Goal: Information Seeking & Learning: Learn about a topic

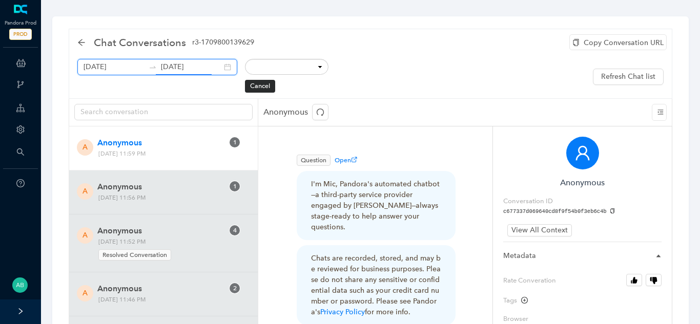
click at [170, 71] on input "[DATE]" at bounding box center [191, 66] width 61 height 11
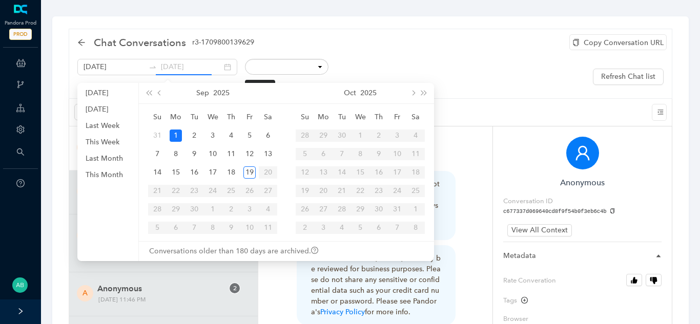
click at [174, 138] on div "1" at bounding box center [176, 136] width 12 height 12
click at [220, 67] on div "September 1st 2025 September 1st 2025" at bounding box center [157, 67] width 160 height 16
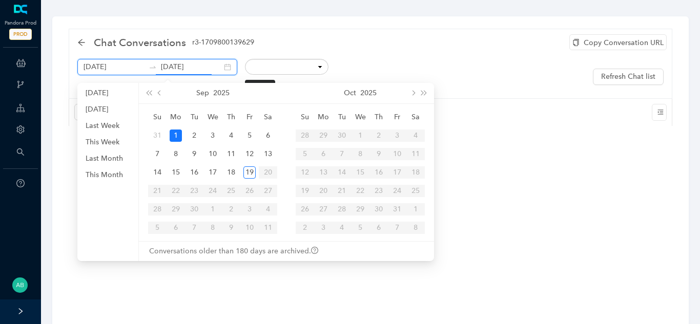
click at [191, 70] on input "September 1st 2025" at bounding box center [191, 66] width 61 height 11
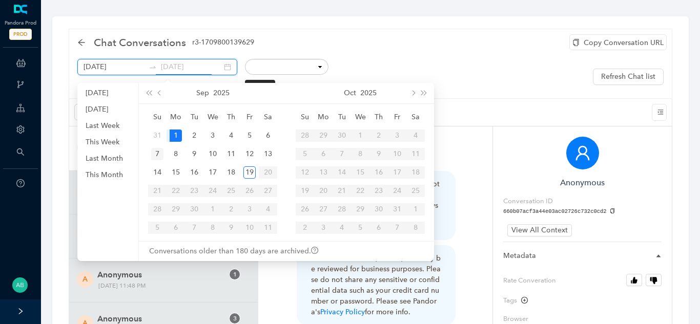
type input "September 7th 2025"
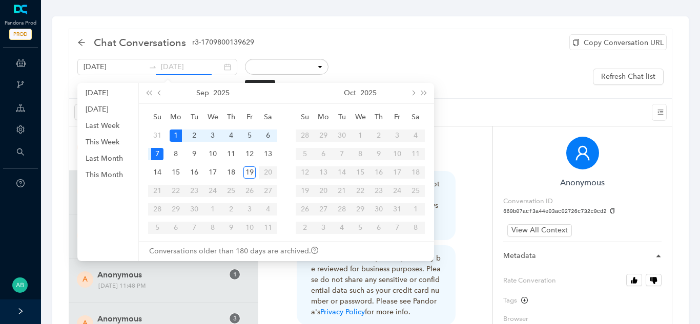
click at [158, 154] on div "7" at bounding box center [157, 154] width 12 height 12
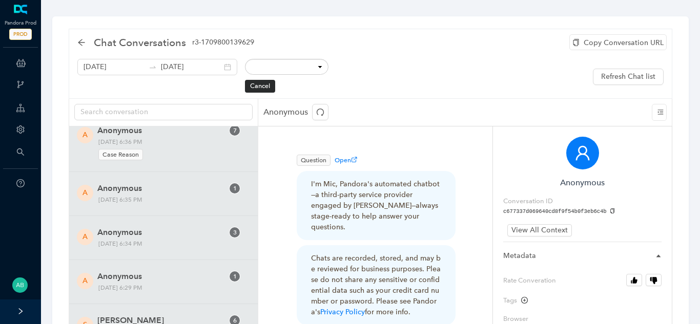
click at [612, 44] on div "Copy Conversation URL" at bounding box center [617, 42] width 97 height 16
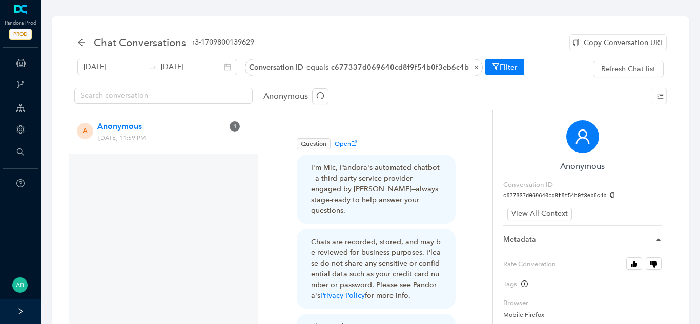
click at [602, 192] on pre "c677337d069640cd8f9f54b0f3eb6c4b" at bounding box center [582, 196] width 158 height 8
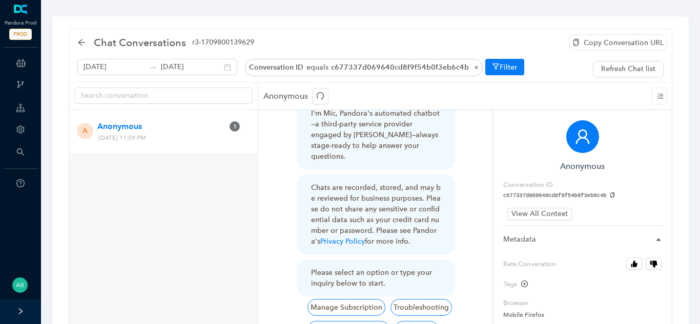
scroll to position [59, 0]
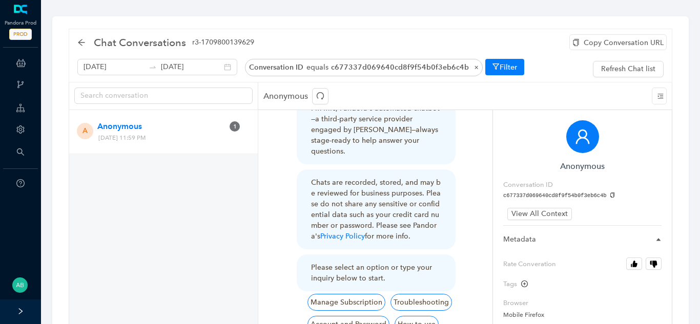
drag, startPoint x: 202, startPoint y: 140, endPoint x: 175, endPoint y: 140, distance: 27.2
click at [175, 140] on span "Sunday, September 7, 2025 11:59 PM" at bounding box center [147, 138] width 105 height 11
copy span "11:59 PM"
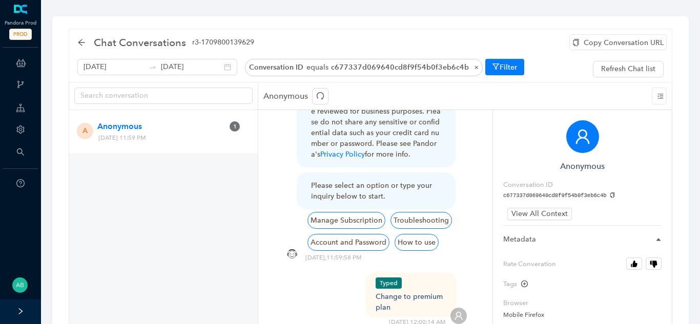
scroll to position [159, 0]
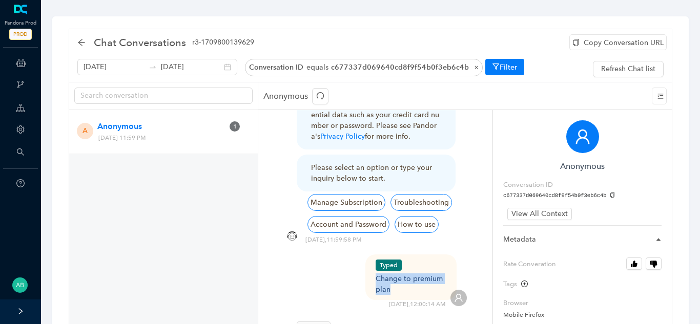
drag, startPoint x: 395, startPoint y: 279, endPoint x: 371, endPoint y: 273, distance: 23.9
click at [371, 273] on div "Typed Change to premium plan" at bounding box center [411, 278] width 92 height 46
copy div "Change to premium plan"
click at [604, 48] on div "Copy Conversation URL" at bounding box center [617, 42] width 97 height 16
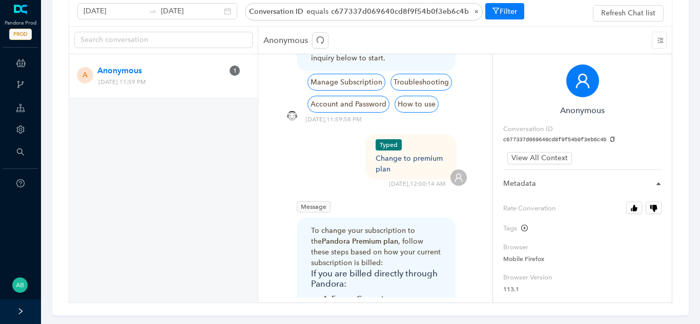
scroll to position [137, 0]
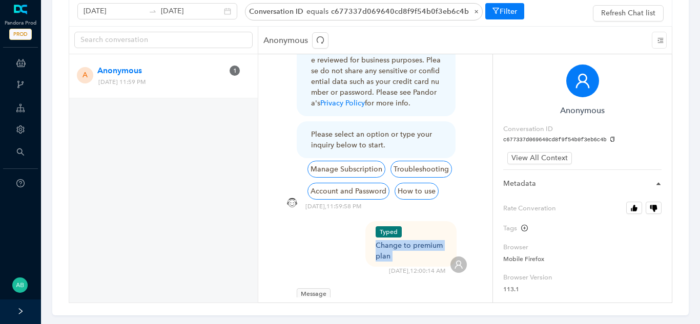
drag, startPoint x: 396, startPoint y: 246, endPoint x: 375, endPoint y: 237, distance: 22.9
click at [375, 237] on div "Typed Change to premium plan 9/8/2025 , 12:00:14 AM" at bounding box center [375, 248] width 183 height 54
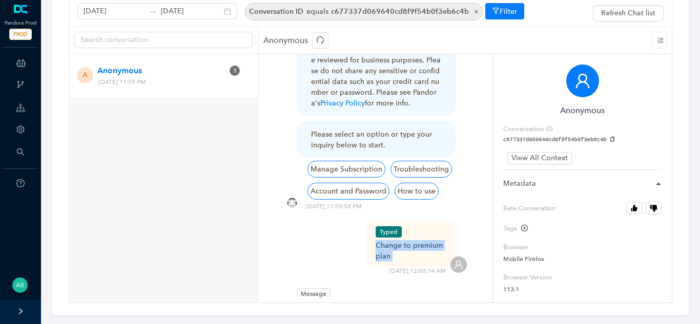
copy div "Change to premium plan"
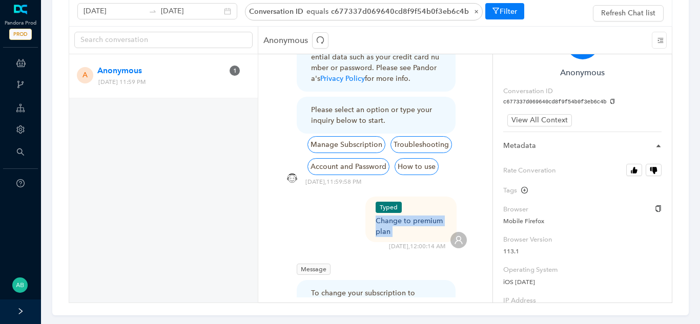
scroll to position [38, 0]
click at [636, 167] on icon "button" at bounding box center [634, 170] width 8 height 8
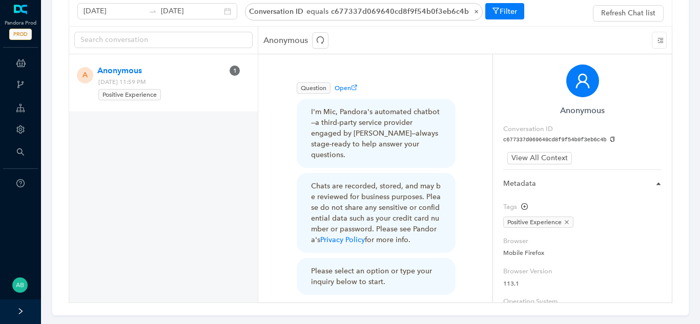
scroll to position [0, 0]
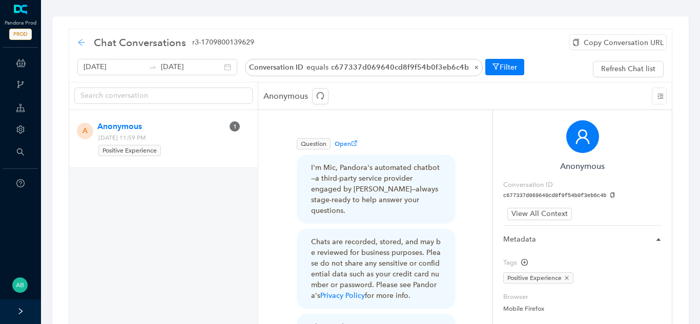
click at [80, 46] on icon "arrow-left" at bounding box center [81, 42] width 8 height 8
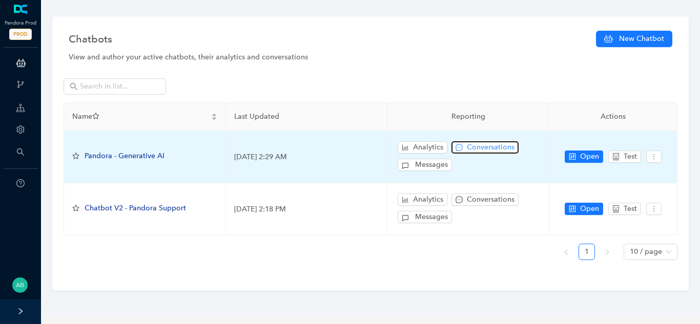
click at [486, 146] on span "Conversations" at bounding box center [491, 147] width 48 height 11
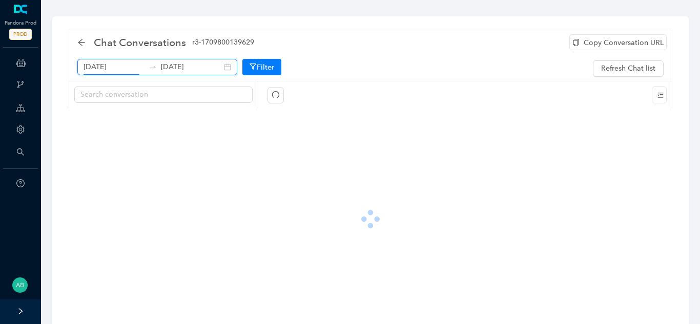
click at [135, 67] on input "[DATE]" at bounding box center [114, 66] width 61 height 11
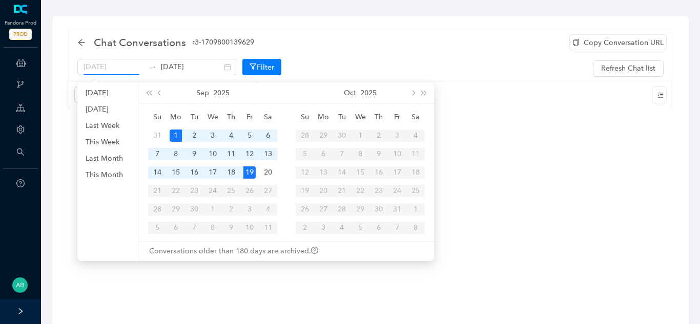
click at [177, 134] on div "1" at bounding box center [176, 136] width 12 height 12
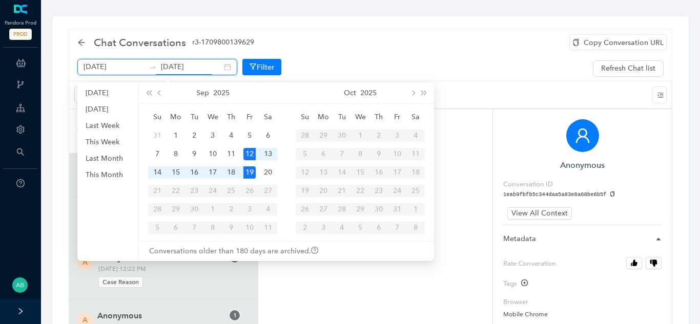
type input "[DATE]"
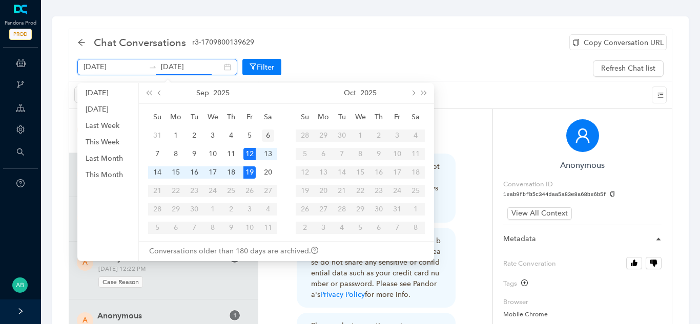
scroll to position [0, 12]
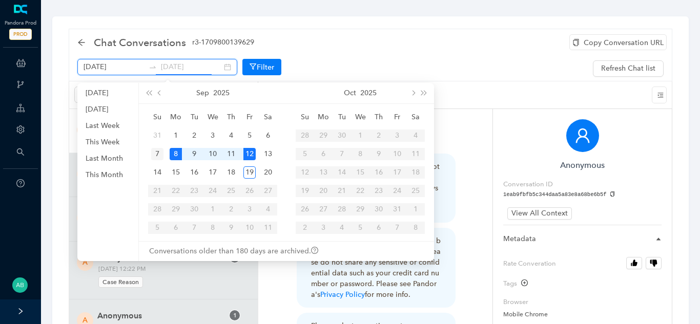
type input "September 7th 2025"
click at [159, 152] on div "7" at bounding box center [157, 154] width 12 height 12
type input "September 7th 2025"
type input "[DATE]"
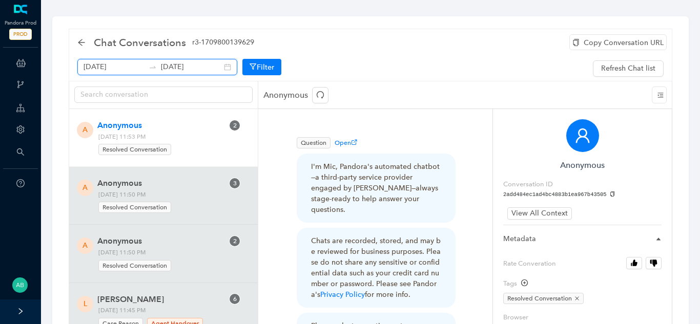
click at [120, 68] on input "September 7th 2025" at bounding box center [114, 66] width 61 height 11
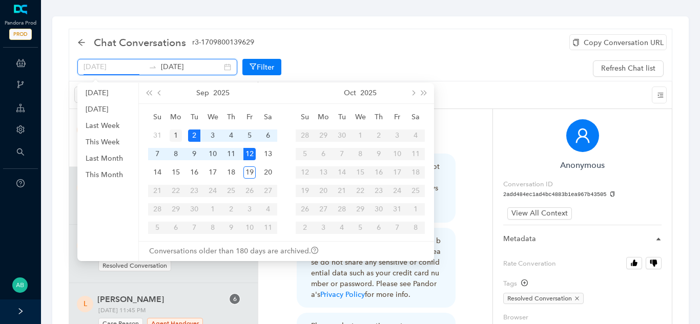
type input "September 1st 2025"
click at [176, 135] on div "1" at bounding box center [176, 136] width 12 height 12
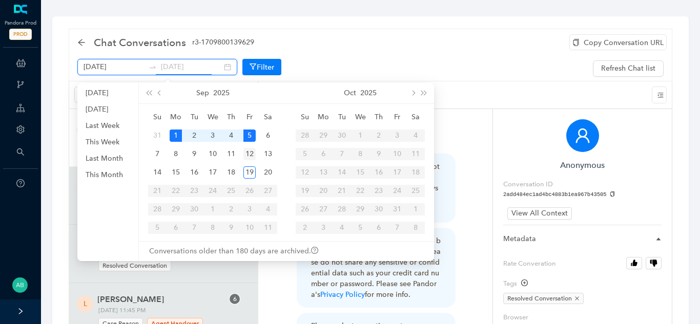
scroll to position [0, 12]
type input "September 7th 2025"
click at [157, 157] on div "7" at bounding box center [157, 154] width 12 height 12
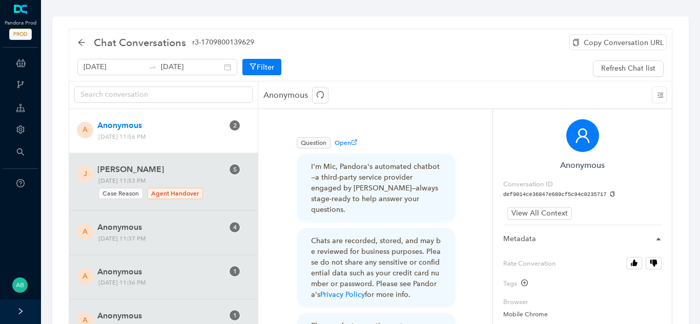
scroll to position [1, 0]
click at [112, 70] on input "September 1st 2025" at bounding box center [114, 66] width 61 height 11
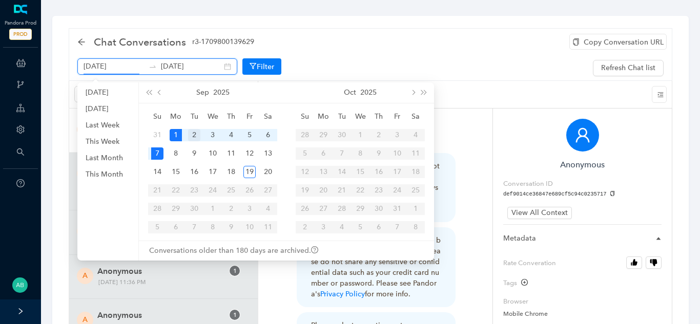
type input "September 2nd 2025"
click at [194, 135] on div "2" at bounding box center [194, 135] width 12 height 12
type input "September 2nd 2025"
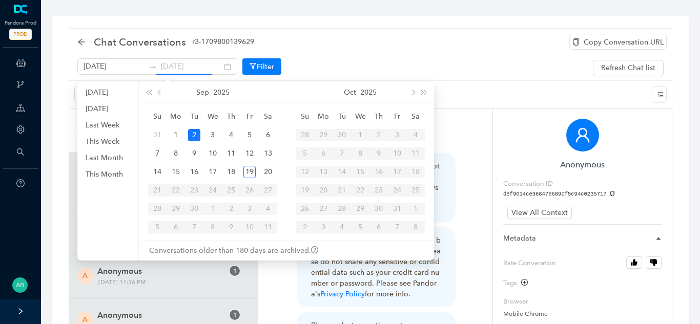
click at [197, 133] on div "2" at bounding box center [194, 135] width 12 height 12
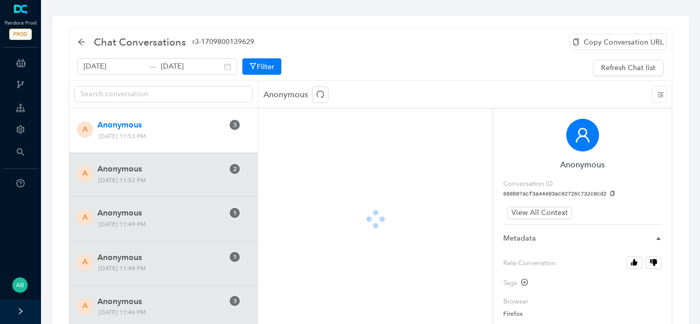
scroll to position [0, 0]
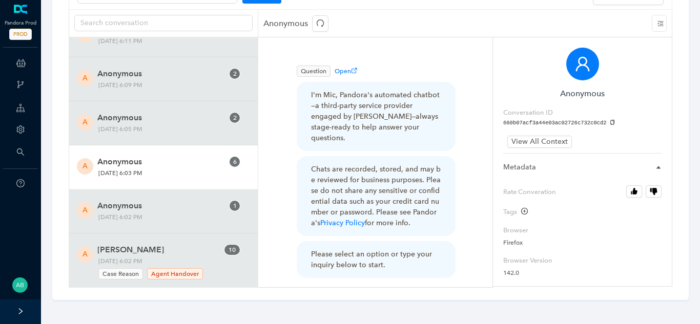
scroll to position [11164, 0]
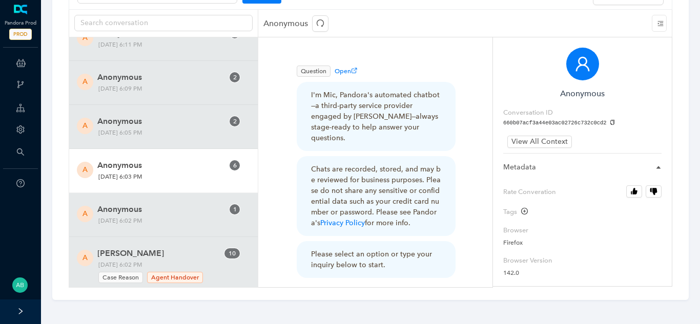
click at [167, 174] on span "Monday, September 1, 2025 6:03 PM" at bounding box center [147, 177] width 105 height 11
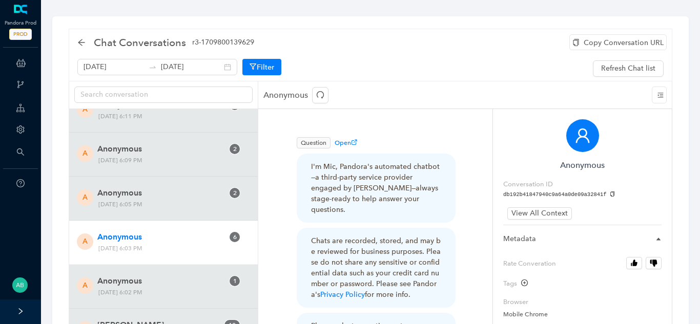
click at [588, 44] on div "Copy Conversation URL" at bounding box center [617, 42] width 97 height 16
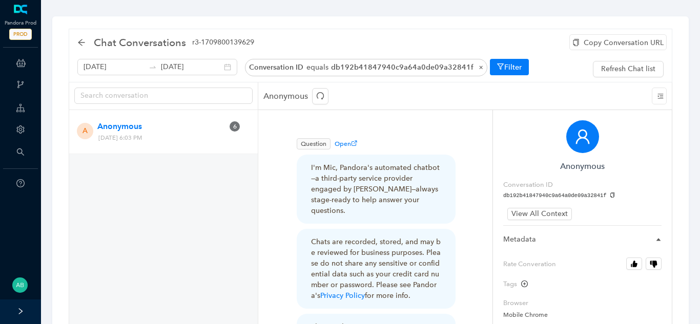
click at [610, 196] on icon "copy" at bounding box center [613, 196] width 6 height 6
drag, startPoint x: 201, startPoint y: 136, endPoint x: 178, endPoint y: 142, distance: 23.7
click at [178, 142] on span "Monday, September 1, 2025 6:03 PM" at bounding box center [147, 138] width 105 height 11
copy span "6:03 PM"
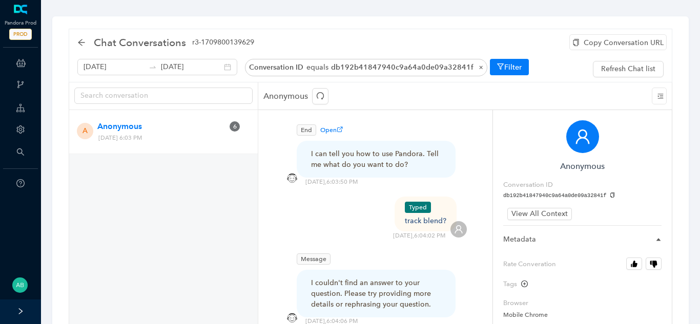
scroll to position [346, 0]
drag, startPoint x: 406, startPoint y: 210, endPoint x: 440, endPoint y: 211, distance: 33.3
click at [440, 211] on div "Typed track blend? 9/1/2025 , 6:04:02 PM" at bounding box center [375, 218] width 183 height 44
copy div "track blend?"
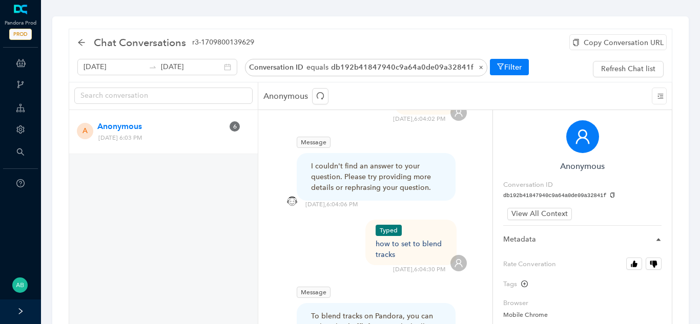
scroll to position [463, 0]
drag, startPoint x: 398, startPoint y: 245, endPoint x: 376, endPoint y: 236, distance: 23.7
click at [376, 236] on div "Typed how to set to blend tracks 9/1/2025 , 6:04:30 PM" at bounding box center [375, 246] width 183 height 54
copy div "how to set to blend tracks"
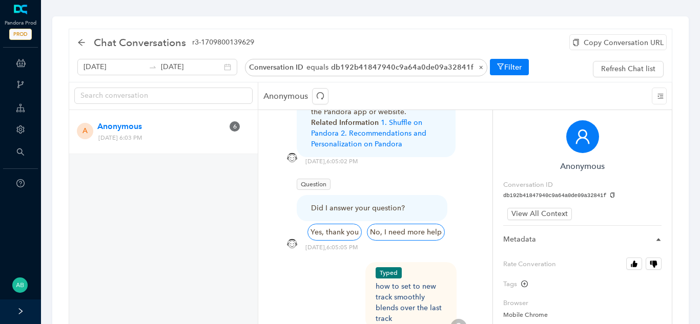
scroll to position [1706, 0]
drag, startPoint x: 395, startPoint y: 287, endPoint x: 374, endPoint y: 254, distance: 38.9
click at [374, 262] on div "Typed how to set to new track smoothly blends over the last track 9/1/2025 , 6:…" at bounding box center [375, 300] width 183 height 76
copy div "how to set to new track smoothly blends over the last track"
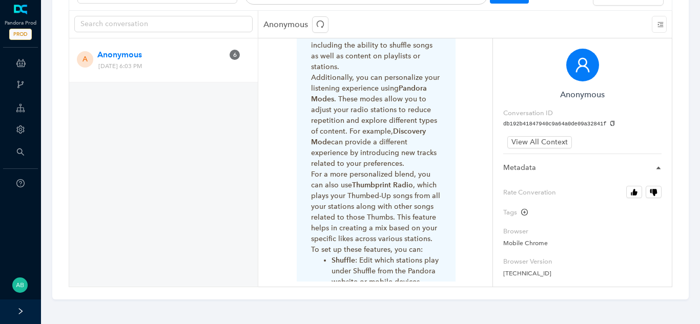
scroll to position [28, 0]
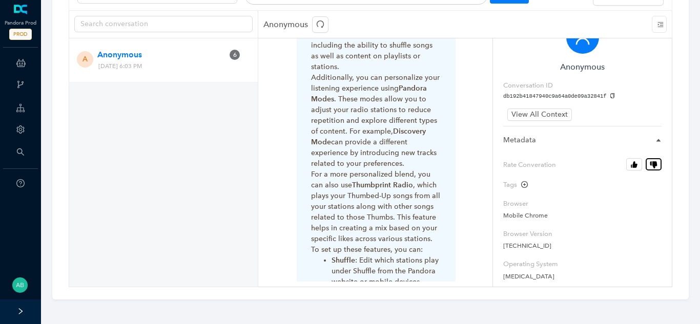
click at [654, 167] on icon "button" at bounding box center [654, 164] width 5 height 7
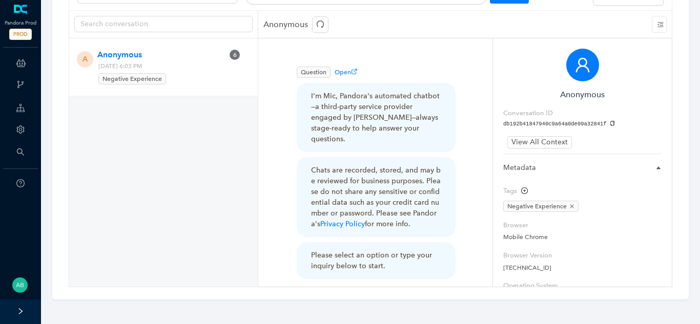
scroll to position [0, 0]
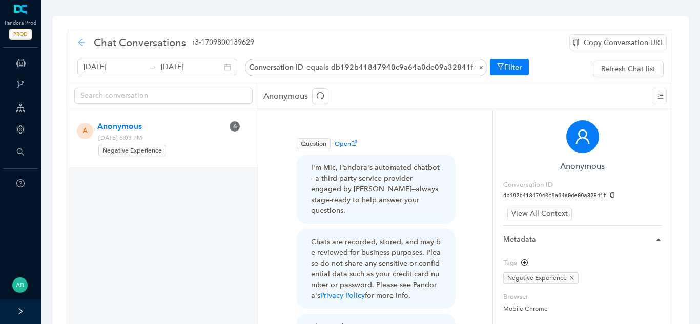
click at [80, 44] on icon "arrow-left" at bounding box center [81, 42] width 7 height 7
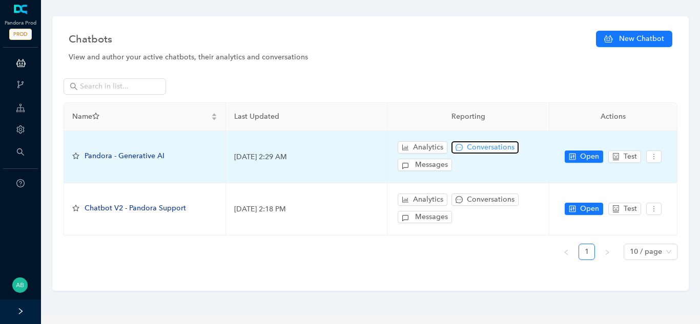
click at [486, 151] on span "Conversations" at bounding box center [491, 147] width 48 height 11
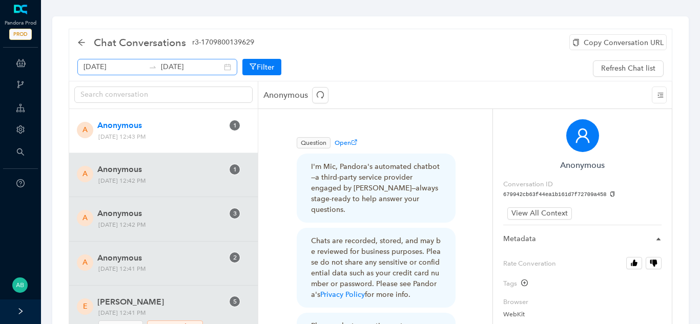
click at [144, 69] on div at bounding box center [152, 67] width 16 height 8
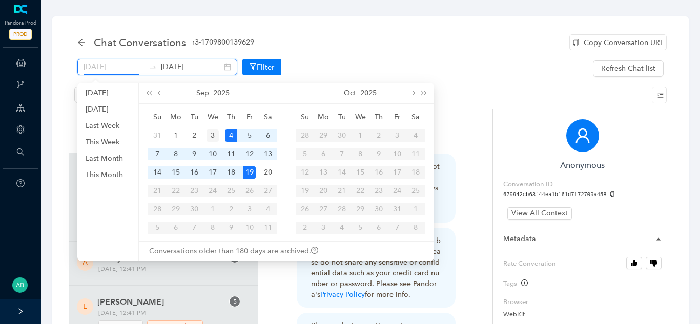
scroll to position [0, 12]
type input "[DATE]"
click at [213, 137] on div "3" at bounding box center [212, 136] width 12 height 12
type input "[DATE]"
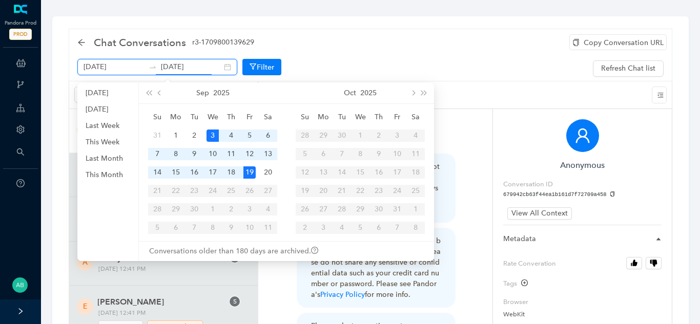
scroll to position [0, 13]
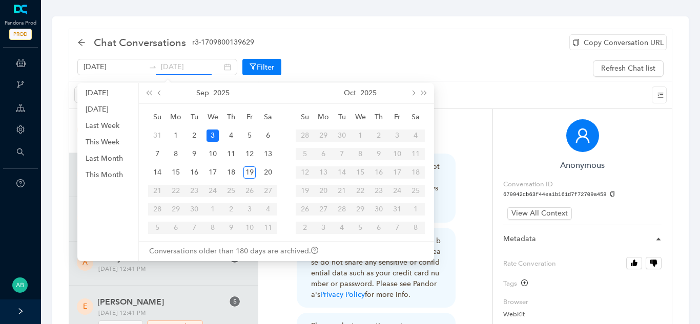
click at [213, 131] on div "3" at bounding box center [212, 136] width 12 height 12
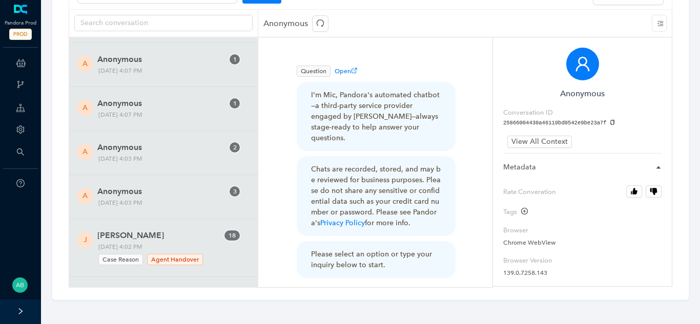
scroll to position [18099, 0]
click at [210, 186] on div "A Anonymous 3 Tuesday, September 2, 2025 4:03 PM" at bounding box center [164, 196] width 158 height 23
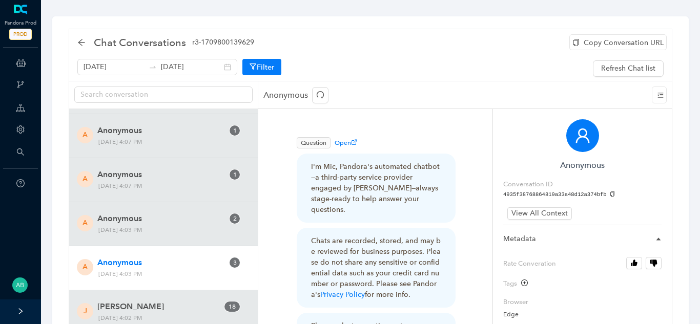
click at [582, 45] on div "Copy Conversation URL" at bounding box center [617, 42] width 97 height 16
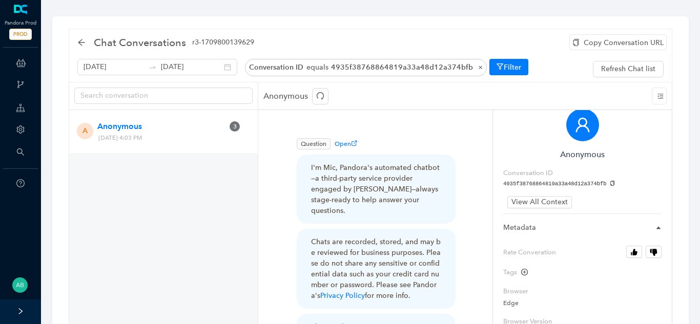
scroll to position [14, 0]
click at [610, 183] on icon "copy" at bounding box center [612, 182] width 4 height 6
drag, startPoint x: 179, startPoint y: 138, endPoint x: 201, endPoint y: 138, distance: 22.5
click at [200, 138] on span "Tuesday, September 2, 2025 4:03 PM" at bounding box center [147, 138] width 105 height 11
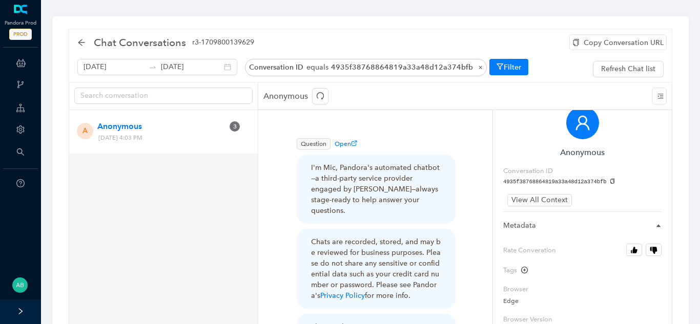
drag, startPoint x: 201, startPoint y: 138, endPoint x: 177, endPoint y: 139, distance: 24.1
click at [177, 139] on span "Tuesday, September 2, 2025 4:03 PM" at bounding box center [147, 138] width 105 height 11
copy span "4:03 PM"
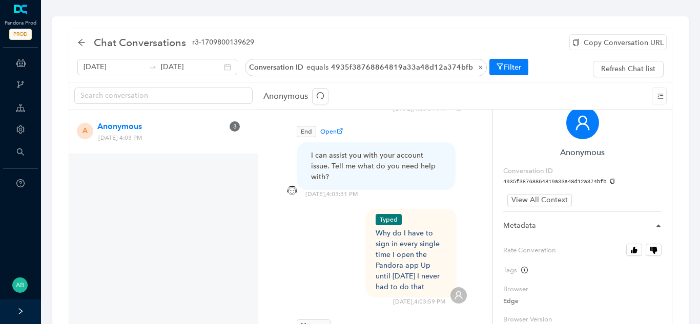
scroll to position [356, 0]
drag, startPoint x: 376, startPoint y: 223, endPoint x: 447, endPoint y: 275, distance: 88.0
click at [447, 275] on div "Typed Why do I have to sign in every single time I open the Pandora app Up unti…" at bounding box center [411, 253] width 92 height 89
copy div "Why do I have to sign in every single time I open the Pandora app Up until two …"
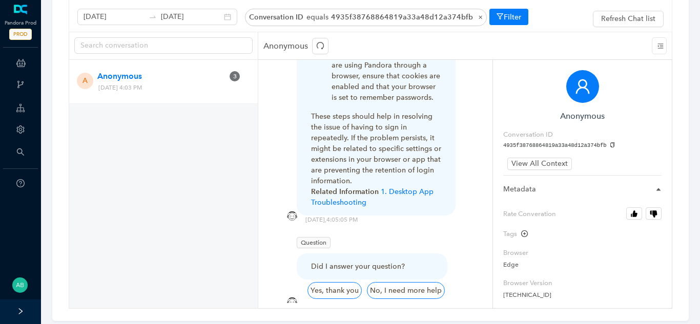
scroll to position [48, 0]
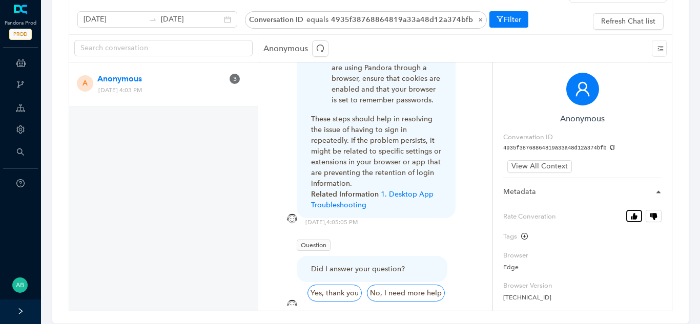
click at [629, 213] on button "Rate Converation" at bounding box center [634, 216] width 16 height 12
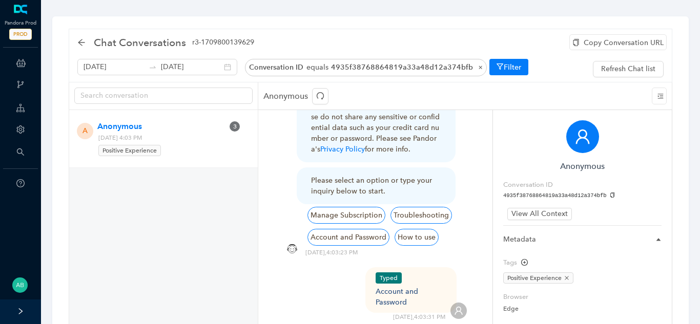
scroll to position [0, 0]
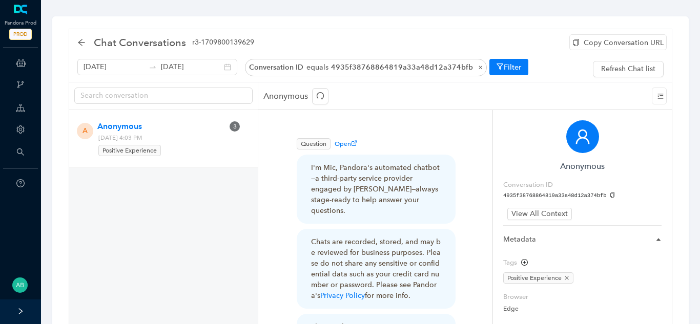
click at [76, 42] on div "Chat Conversations r3-1709800139629 Copy Conversation URL September 12th 2025 S…" at bounding box center [371, 56] width 604 height 54
click at [85, 42] on icon "arrow-left" at bounding box center [81, 42] width 8 height 8
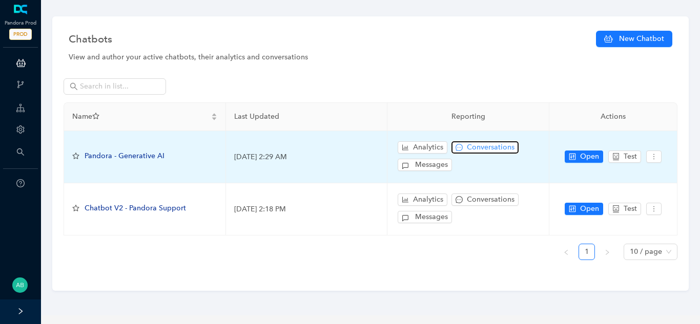
click at [480, 142] on span "Conversations" at bounding box center [491, 147] width 48 height 11
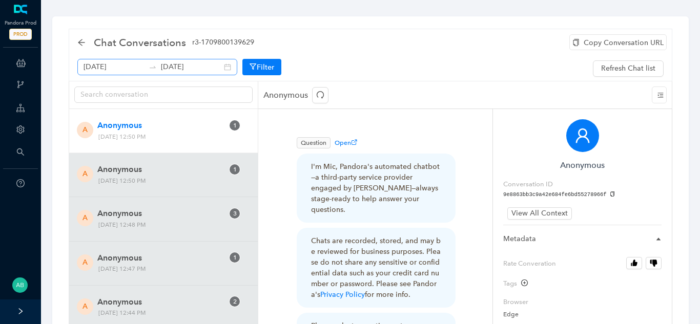
click at [216, 63] on div "September 12th 2025 September 19th 2025" at bounding box center [157, 67] width 160 height 16
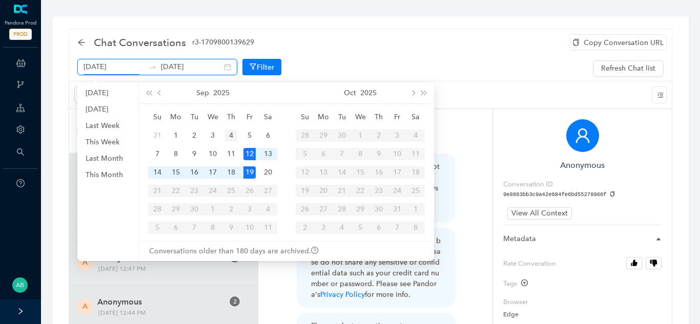
type input "September 4th 2025"
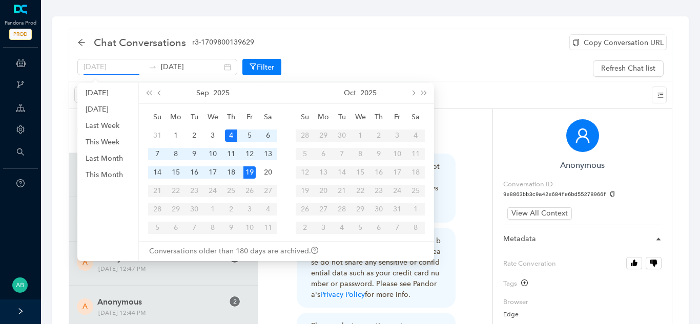
scroll to position [0, 0]
click at [233, 136] on div "4" at bounding box center [231, 136] width 12 height 12
click at [215, 67] on div "September 4th 2025 September 19th 2025" at bounding box center [157, 67] width 160 height 16
type input "September 4th 2025"
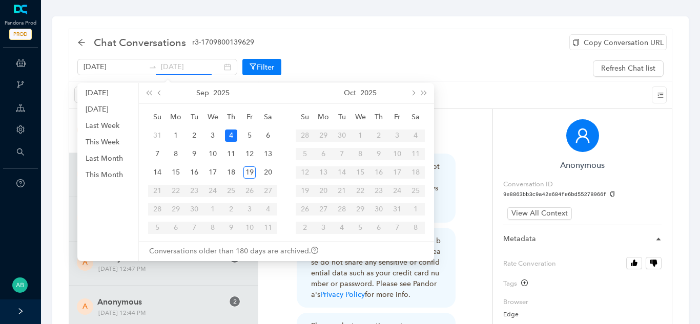
scroll to position [0, 0]
click at [230, 135] on div "4" at bounding box center [231, 136] width 12 height 12
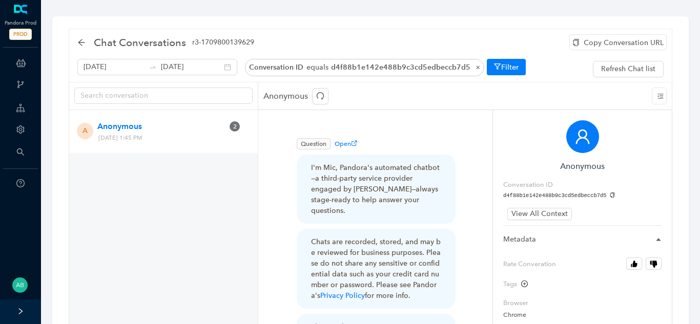
click at [610, 196] on icon "copy" at bounding box center [613, 196] width 6 height 6
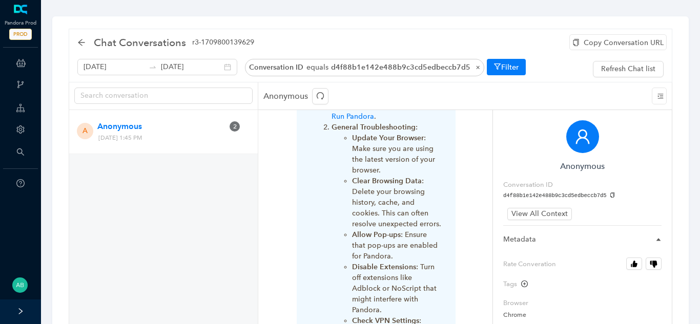
drag, startPoint x: 211, startPoint y: 138, endPoint x: 188, endPoint y: 143, distance: 23.1
click at [188, 143] on span "[DATE] 1:45 PM" at bounding box center [147, 138] width 105 height 11
copy span "1:45 PM"
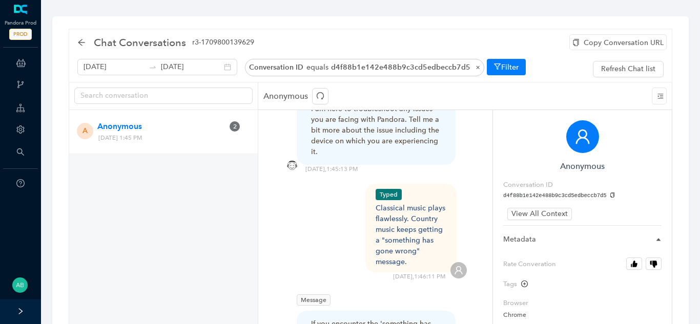
scroll to position [409, 0]
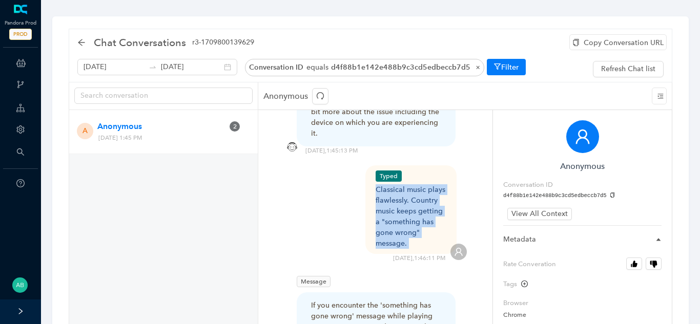
drag, startPoint x: 410, startPoint y: 234, endPoint x: 371, endPoint y: 177, distance: 68.5
click at [371, 177] on div "Typed Classical music plays flawlessly. Country music keeps getting a "somethin…" at bounding box center [375, 213] width 183 height 97
copy div "Classical music plays flawlessly. Country music keeps getting a "something has …"
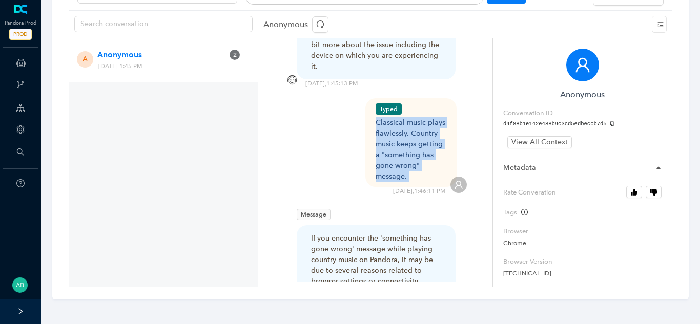
scroll to position [414, 0]
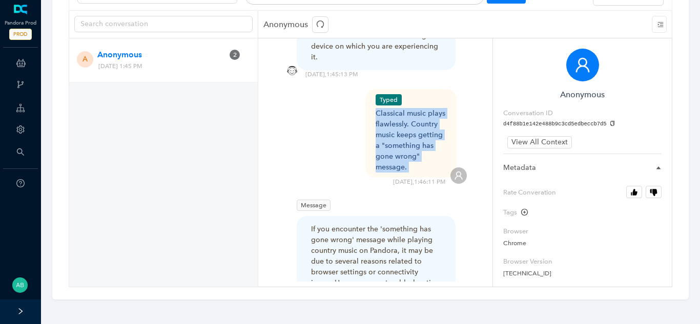
click at [379, 110] on div "Classical music plays flawlessly. Country music keeps getting a "something has …" at bounding box center [411, 140] width 71 height 65
drag, startPoint x: 377, startPoint y: 103, endPoint x: 425, endPoint y: 164, distance: 78.1
click at [425, 164] on div "Typed Classical music plays flawlessly. Country music keeps getting a "somethin…" at bounding box center [375, 137] width 183 height 97
copy div "Classical music plays flawlessly. Country music keeps getting a "something has …"
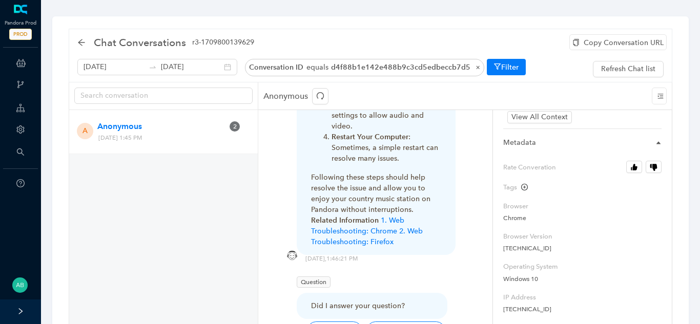
scroll to position [100, 0]
click at [629, 169] on button "Rate Converation" at bounding box center [634, 164] width 16 height 12
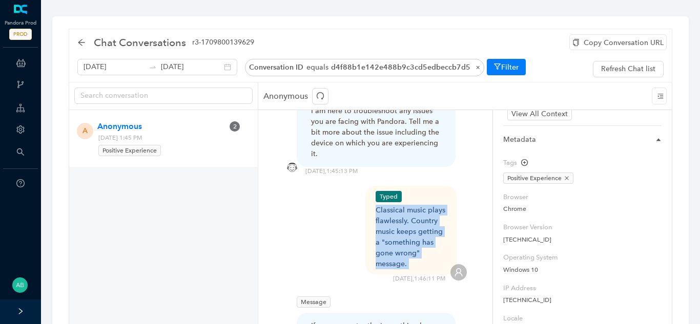
scroll to position [320, 0]
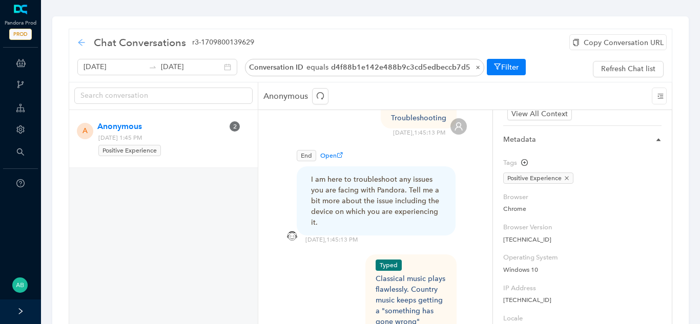
click at [78, 43] on icon "arrow-left" at bounding box center [81, 42] width 8 height 8
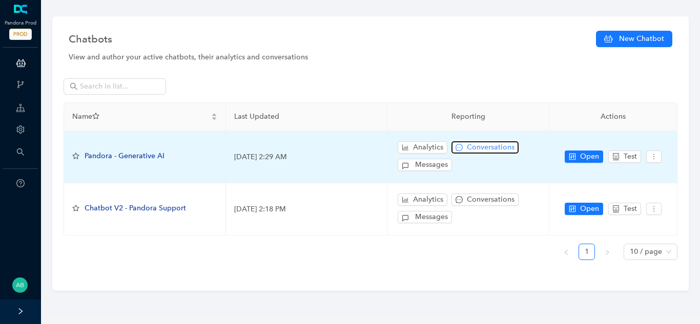
click at [479, 153] on button "Conversations" at bounding box center [484, 147] width 67 height 12
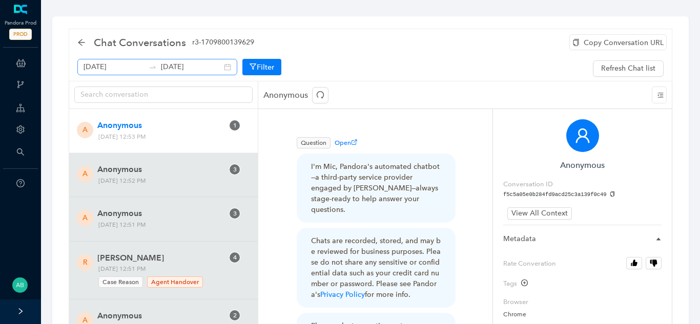
click at [217, 68] on div "[DATE] [DATE]" at bounding box center [157, 67] width 160 height 16
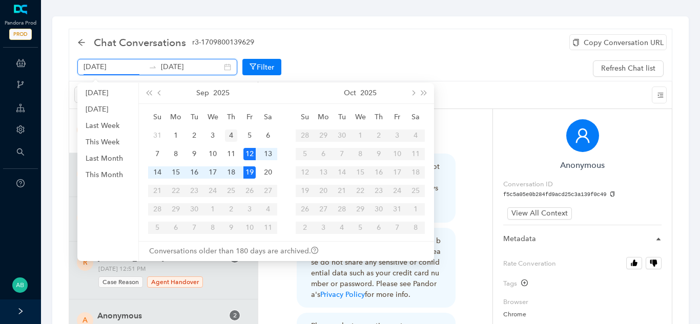
scroll to position [0, 12]
type input "[DATE]"
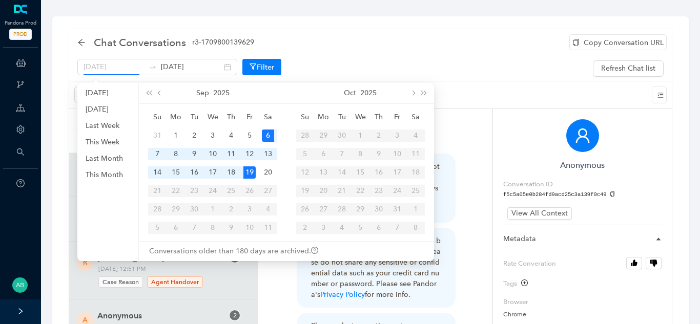
scroll to position [0, 0]
click at [264, 137] on div "6" at bounding box center [268, 136] width 12 height 12
type input "[DATE]"
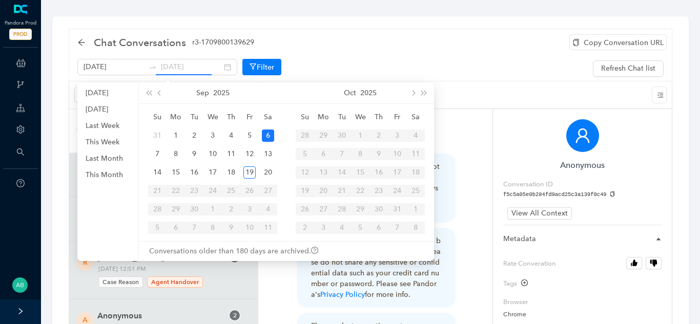
scroll to position [0, 0]
click at [271, 136] on div "6" at bounding box center [268, 136] width 12 height 12
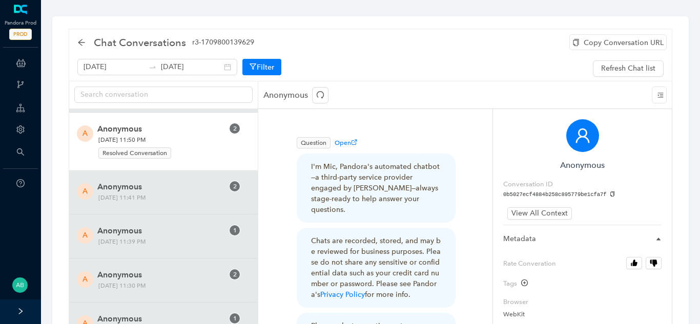
scroll to position [143, 0]
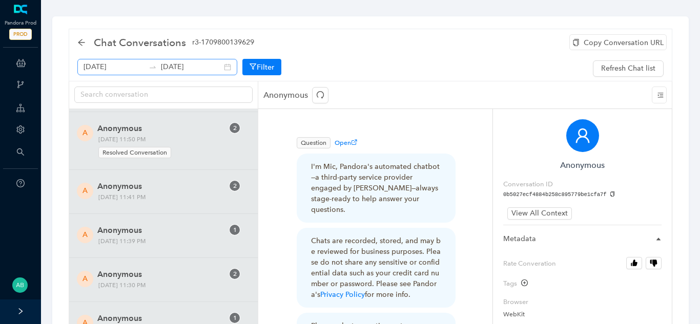
click at [216, 68] on div "[DATE] [DATE]" at bounding box center [157, 67] width 160 height 16
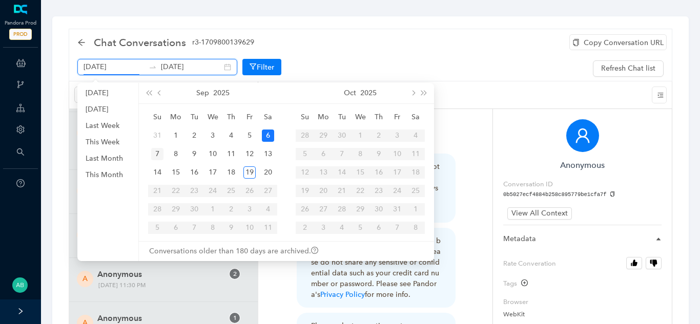
type input "[DATE]"
click at [152, 157] on div "7" at bounding box center [157, 154] width 12 height 12
type input "[DATE]"
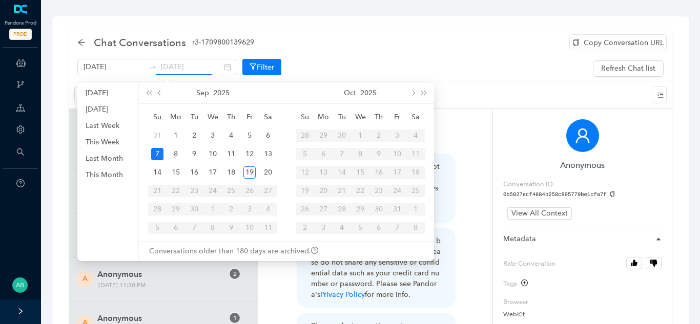
scroll to position [0, 0]
click at [161, 158] on div "7" at bounding box center [157, 154] width 12 height 12
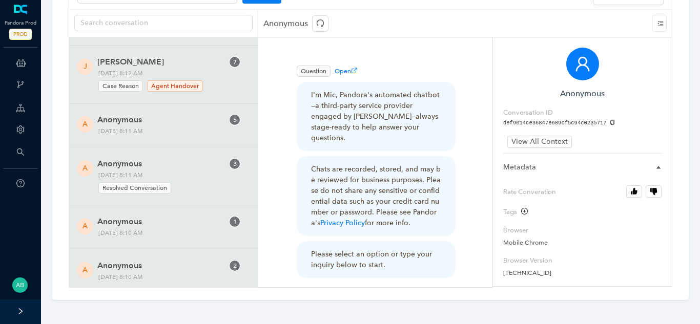
scroll to position [42598, 0]
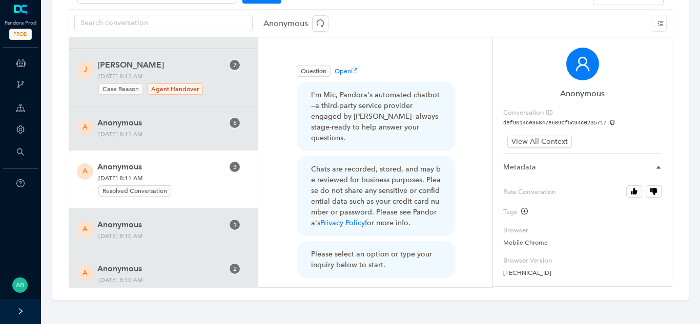
click at [148, 167] on span "Anonymous" at bounding box center [160, 167] width 126 height 12
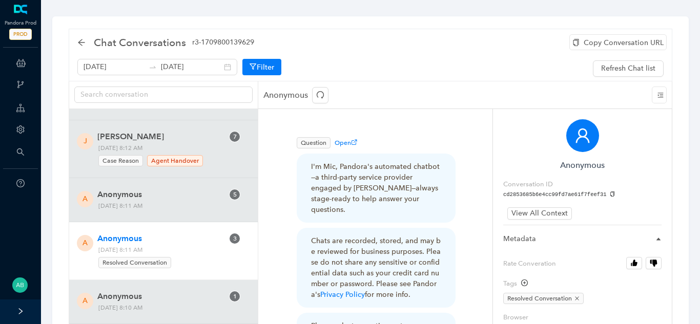
click at [605, 46] on div "Copy Conversation URL" at bounding box center [617, 42] width 97 height 16
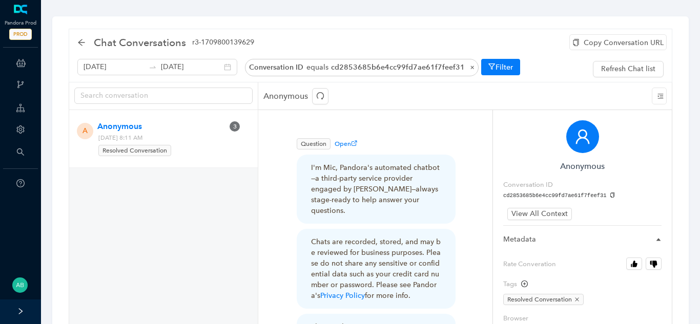
click at [610, 194] on icon "copy" at bounding box center [612, 196] width 4 height 6
drag, startPoint x: 179, startPoint y: 139, endPoint x: 202, endPoint y: 137, distance: 22.7
click at [200, 137] on span "[DATE] 8:11 AM Resolved Conversation" at bounding box center [147, 145] width 105 height 25
copy span "8:11 AM"
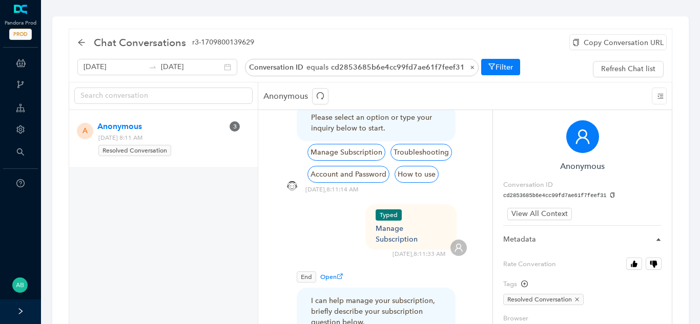
scroll to position [210, 0]
drag, startPoint x: 377, startPoint y: 218, endPoint x: 455, endPoint y: 218, distance: 77.9
click at [455, 218] on div "Typed Manage Subscription [DATE] 8:11:33 AM" at bounding box center [375, 231] width 183 height 54
copy div "Manage Subscription"
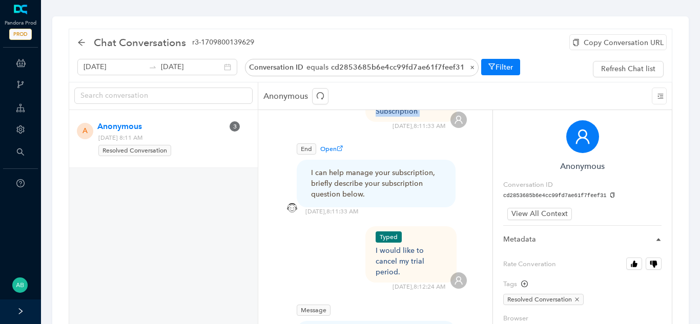
scroll to position [339, 0]
drag, startPoint x: 427, startPoint y: 236, endPoint x: 368, endPoint y: 230, distance: 59.3
click at [368, 230] on div "Typed I would like to cancel my trial period." at bounding box center [411, 253] width 92 height 56
copy div "I would like to cancel my trial period."
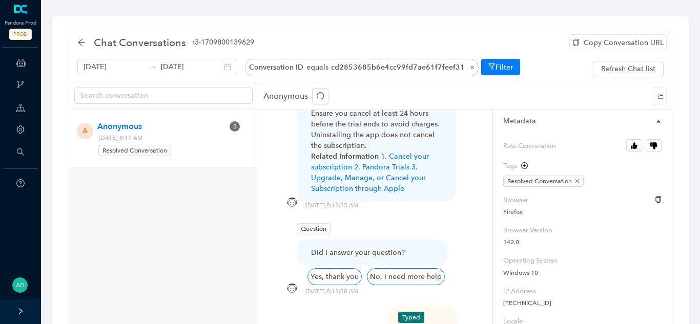
scroll to position [117, 0]
click at [633, 146] on icon "button" at bounding box center [634, 146] width 5 height 7
